Goal: Task Accomplishment & Management: Complete application form

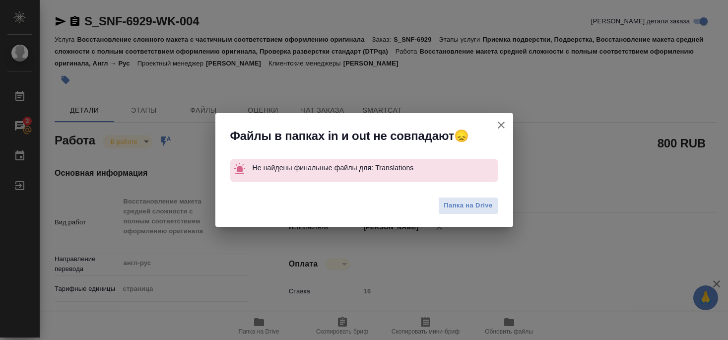
type textarea "x"
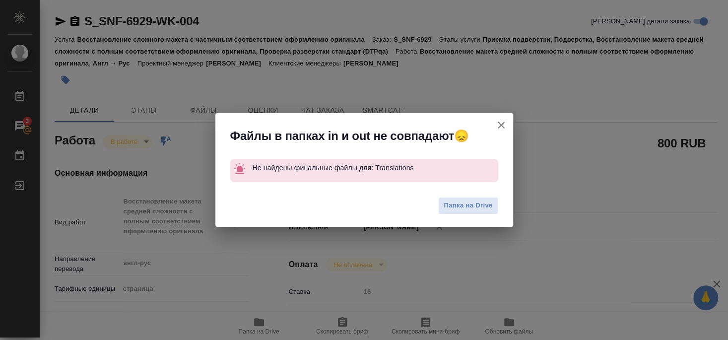
click at [500, 127] on icon "button" at bounding box center [501, 125] width 12 height 12
type textarea "x"
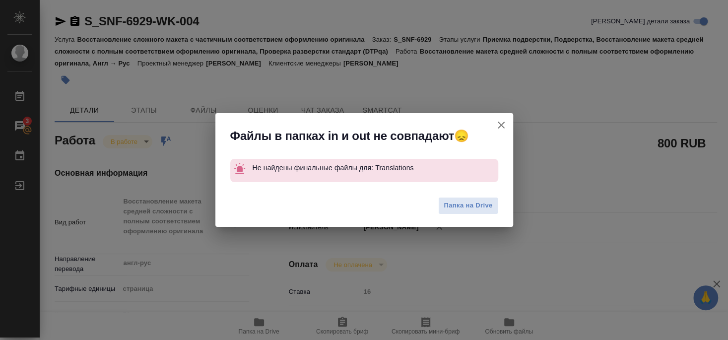
type textarea "x"
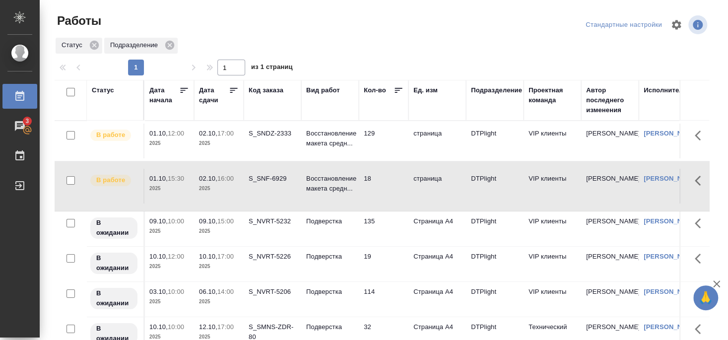
click at [271, 134] on div "S_SNDZ-2333" at bounding box center [272, 133] width 48 height 10
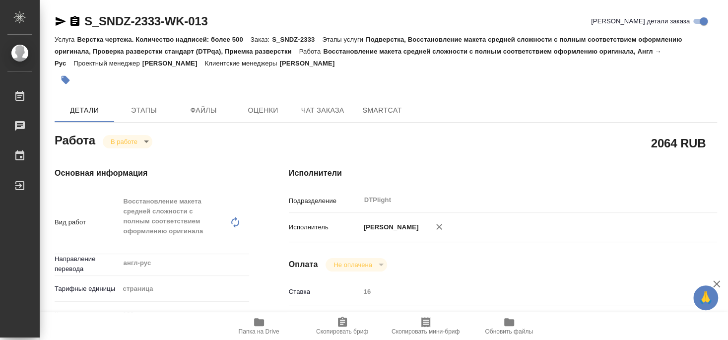
click at [260, 323] on icon "button" at bounding box center [259, 322] width 10 height 8
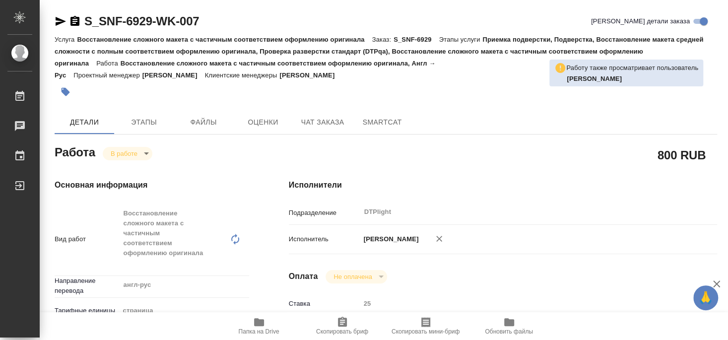
type textarea "x"
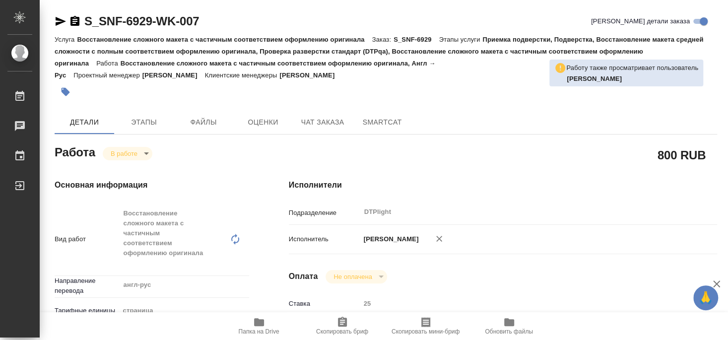
type textarea "x"
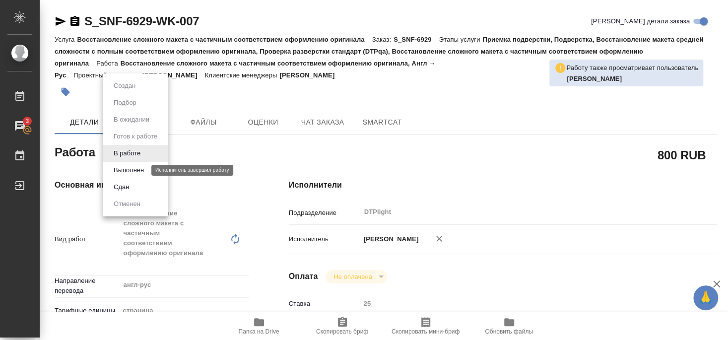
click at [130, 169] on button "Выполнен" at bounding box center [129, 170] width 36 height 11
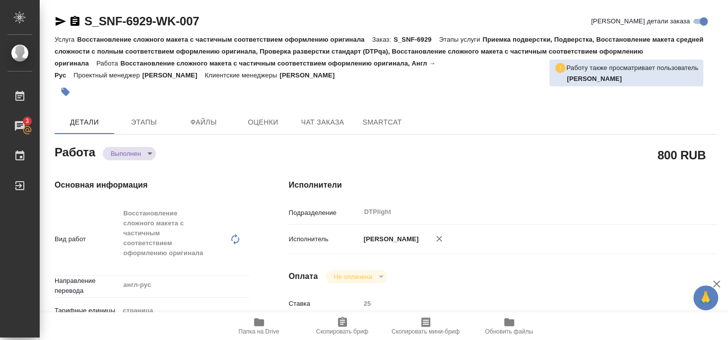
type textarea "x"
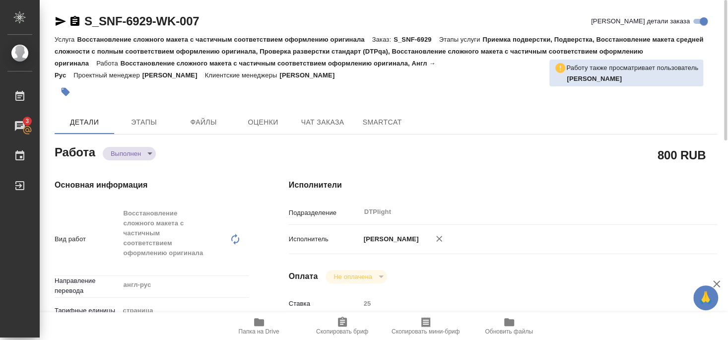
type textarea "x"
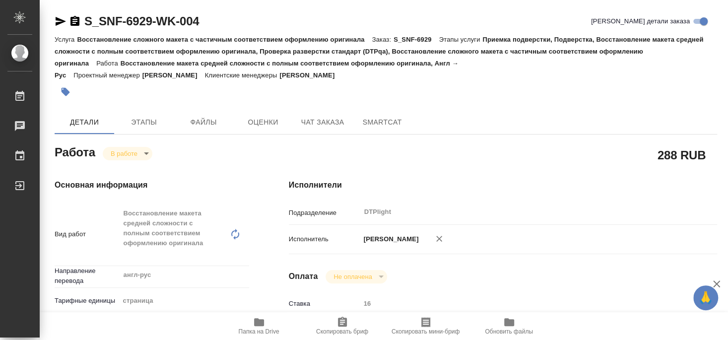
type textarea "x"
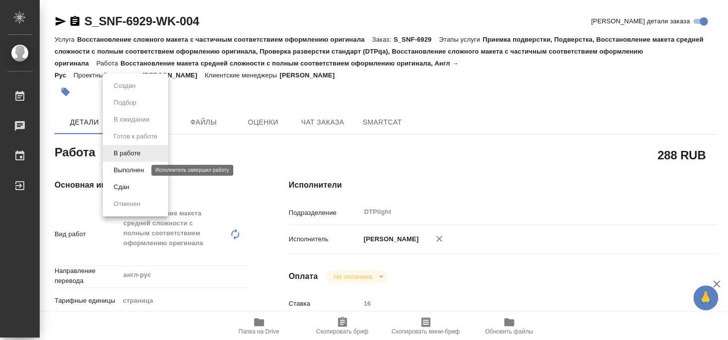
click at [128, 170] on button "Выполнен" at bounding box center [129, 170] width 36 height 11
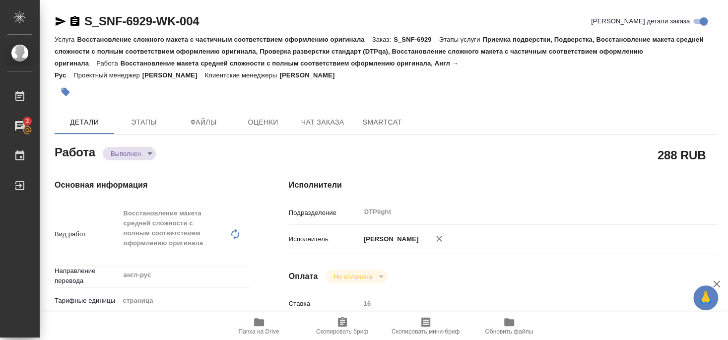
type textarea "x"
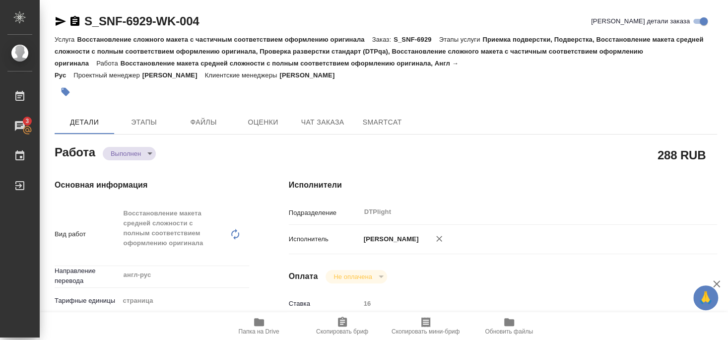
type textarea "x"
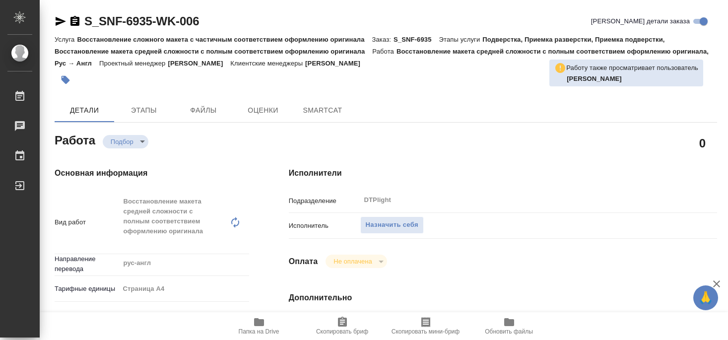
type textarea "x"
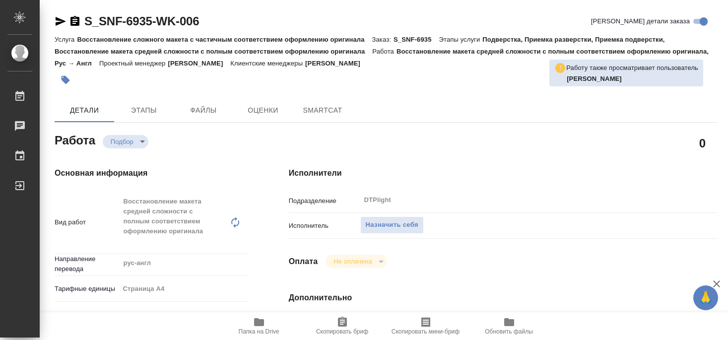
type textarea "x"
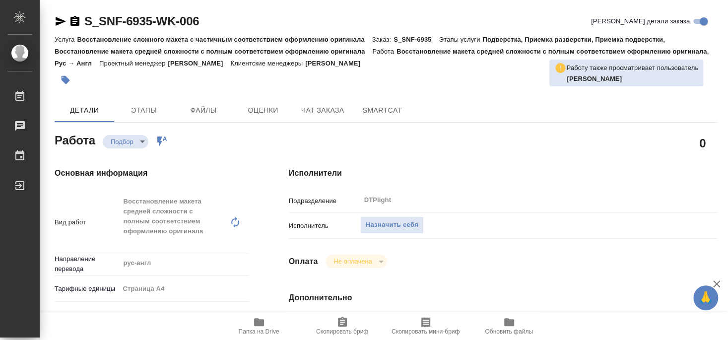
type textarea "x"
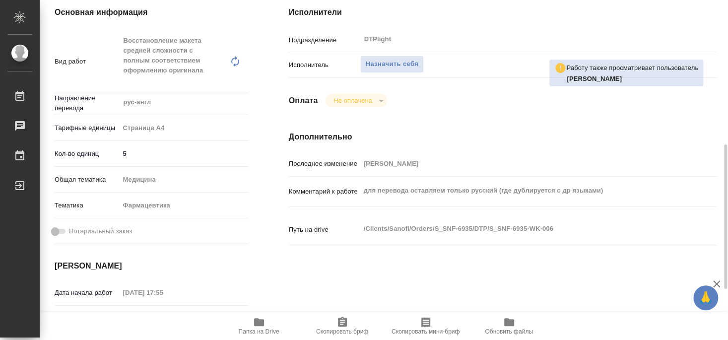
scroll to position [268, 0]
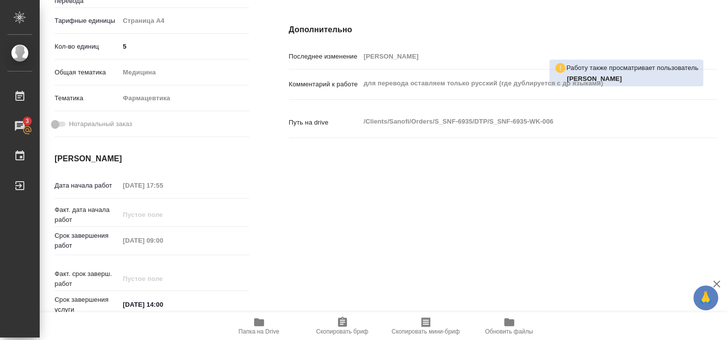
type textarea "x"
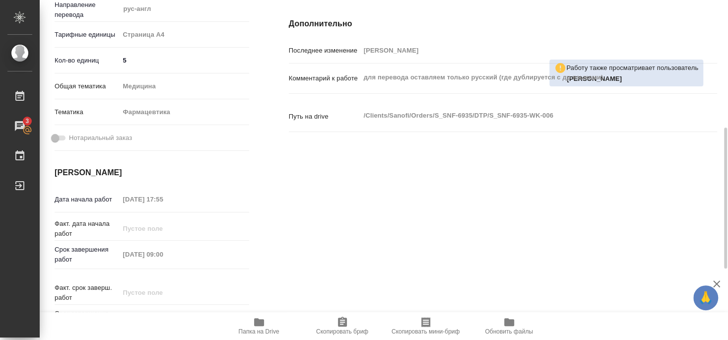
type textarea "x"
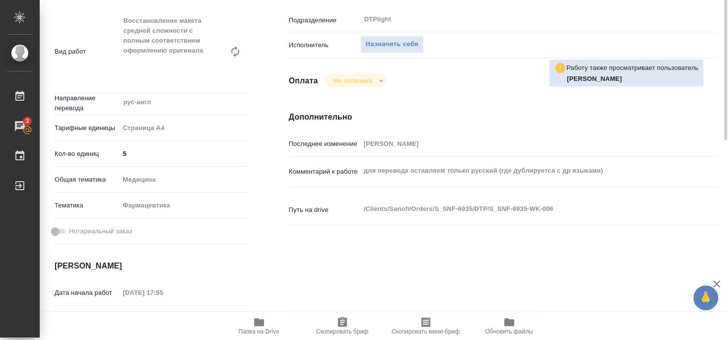
scroll to position [73, 0]
